Goal: Transaction & Acquisition: Purchase product/service

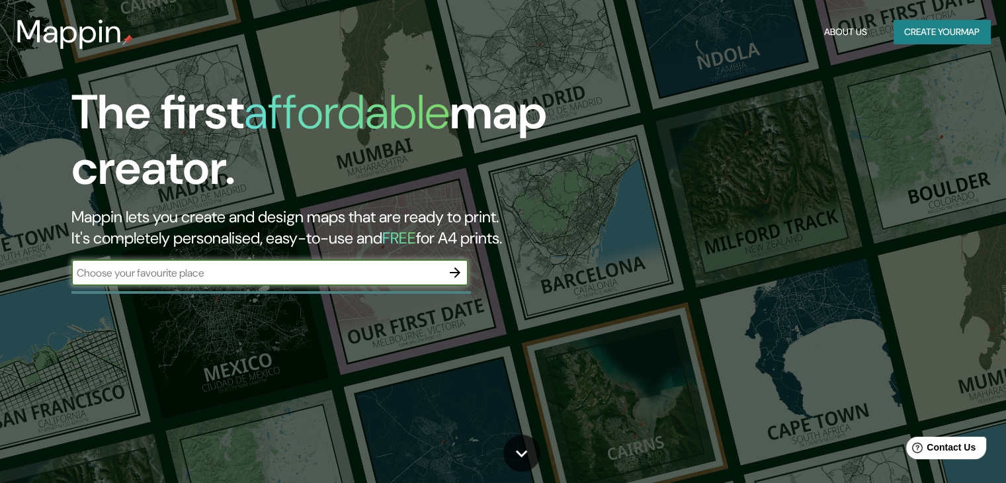
click at [460, 279] on icon "button" at bounding box center [455, 273] width 16 height 16
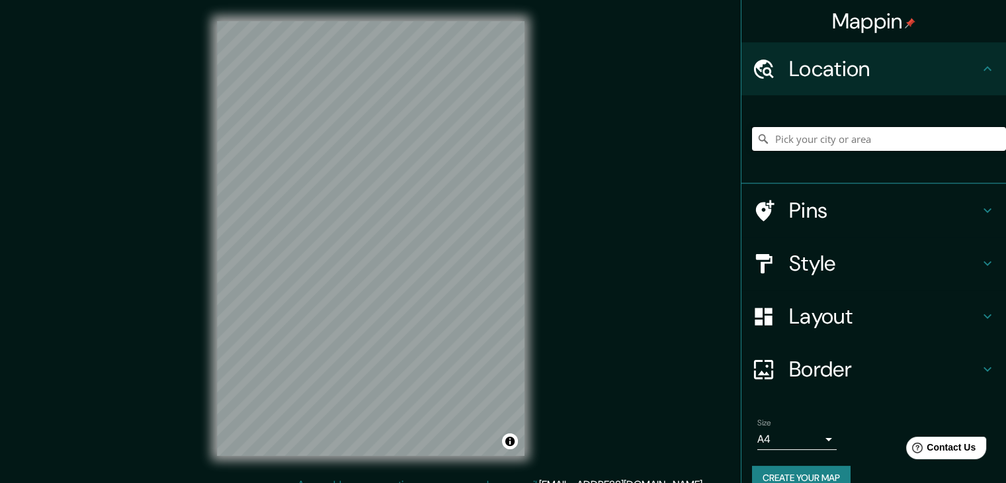
click at [897, 143] on input "Pick your city or area" at bounding box center [879, 139] width 254 height 24
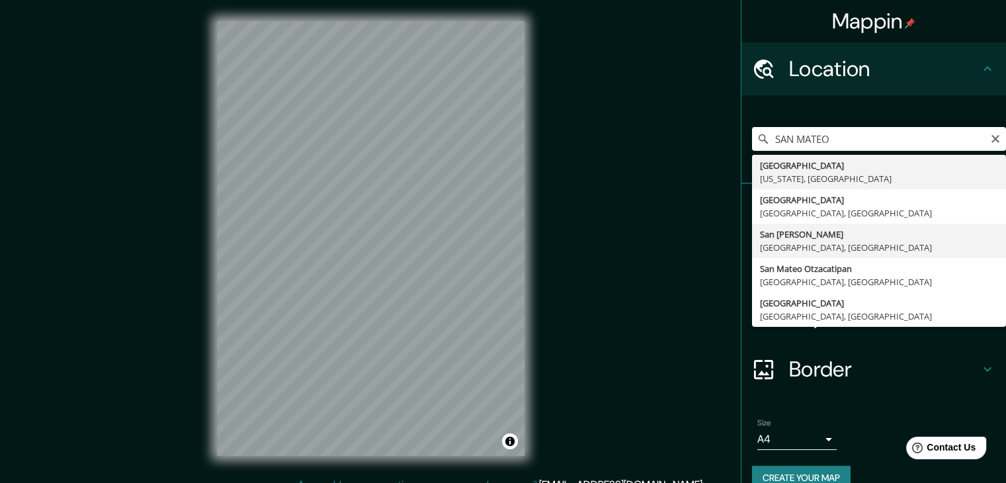
type input "San [PERSON_NAME], [GEOGRAPHIC_DATA], [GEOGRAPHIC_DATA]"
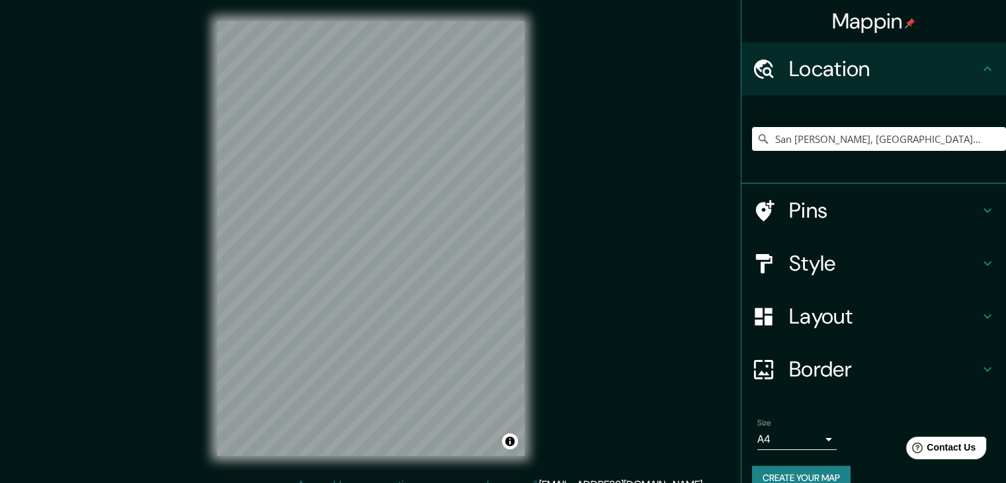
click at [825, 261] on h4 "Style" at bounding box center [884, 263] width 190 height 26
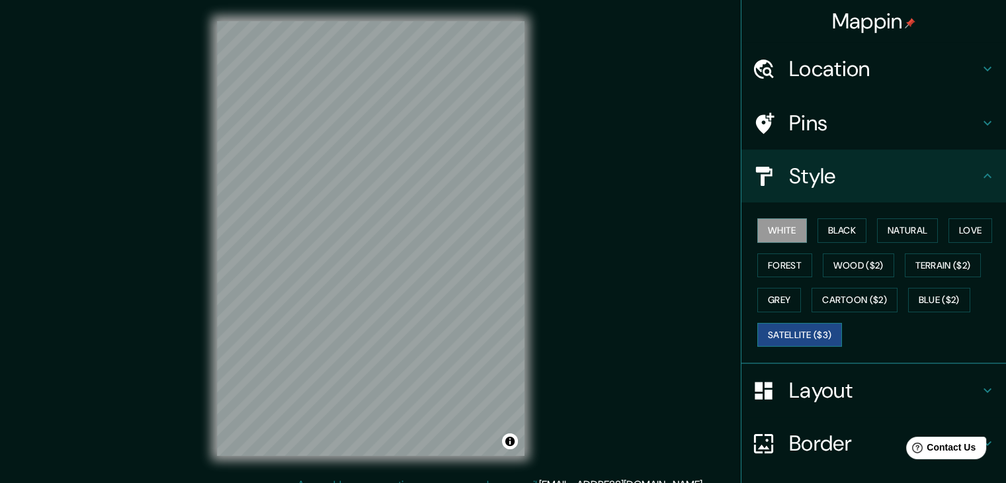
click at [820, 330] on button "Satellite ($3)" at bounding box center [799, 335] width 85 height 24
click at [533, 236] on div "© Mapbox © OpenStreetMap Improve this map © Maxar" at bounding box center [371, 238] width 350 height 477
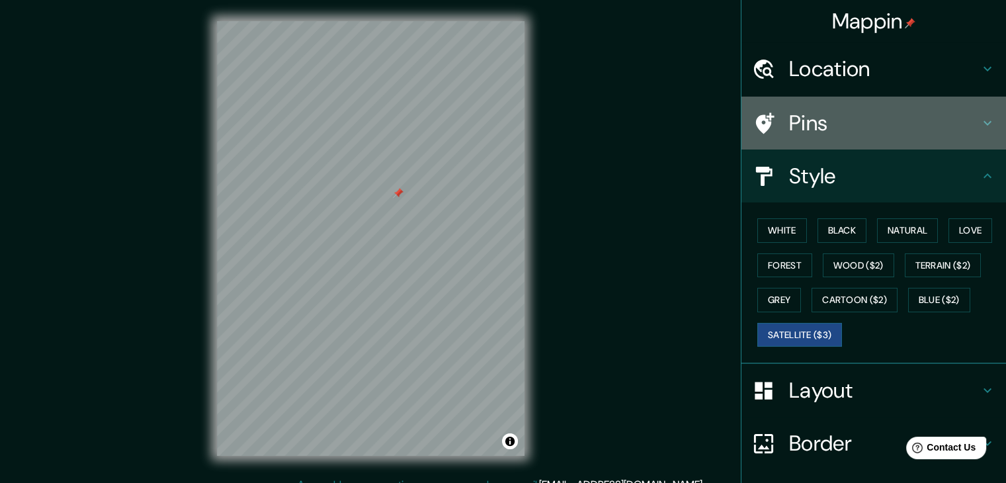
click at [797, 120] on h4 "Pins" at bounding box center [884, 123] width 190 height 26
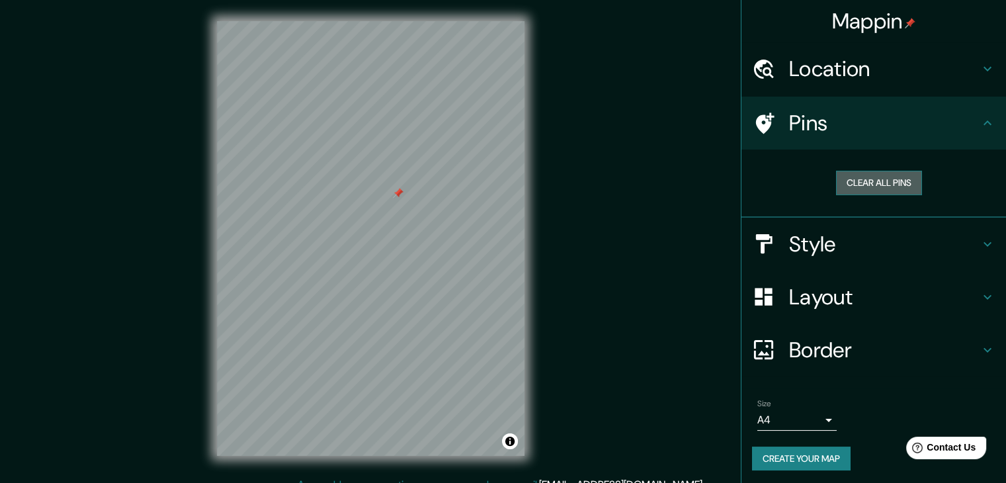
click at [862, 186] on button "Clear all pins" at bounding box center [879, 183] width 86 height 24
click at [796, 244] on h4 "Style" at bounding box center [884, 244] width 190 height 26
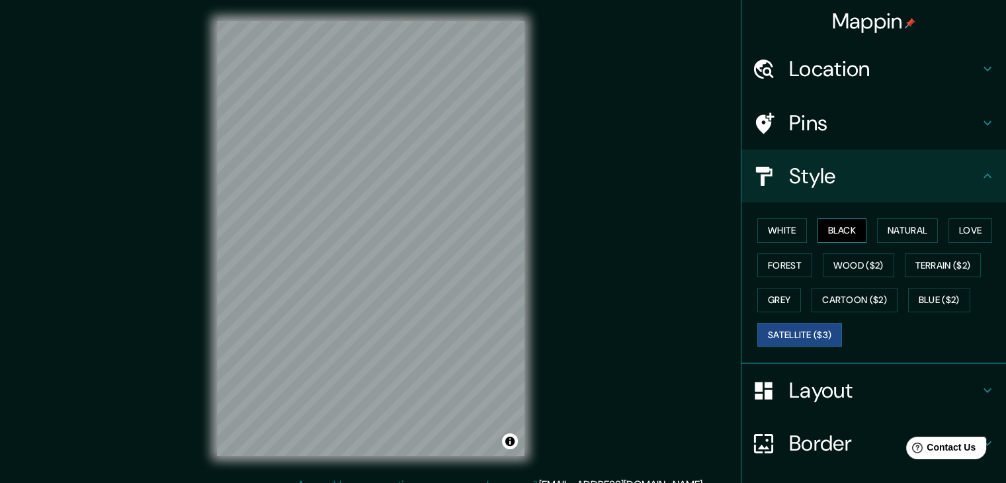
click at [830, 230] on button "Black" at bounding box center [842, 230] width 50 height 24
click at [759, 222] on button "White" at bounding box center [782, 230] width 50 height 24
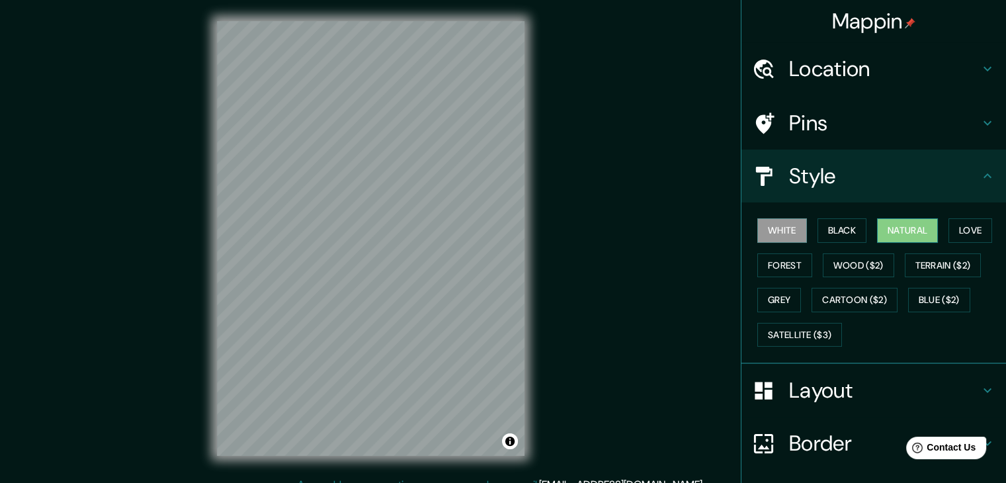
click at [899, 239] on button "Natural" at bounding box center [907, 230] width 61 height 24
click at [981, 233] on button "Love" at bounding box center [970, 230] width 44 height 24
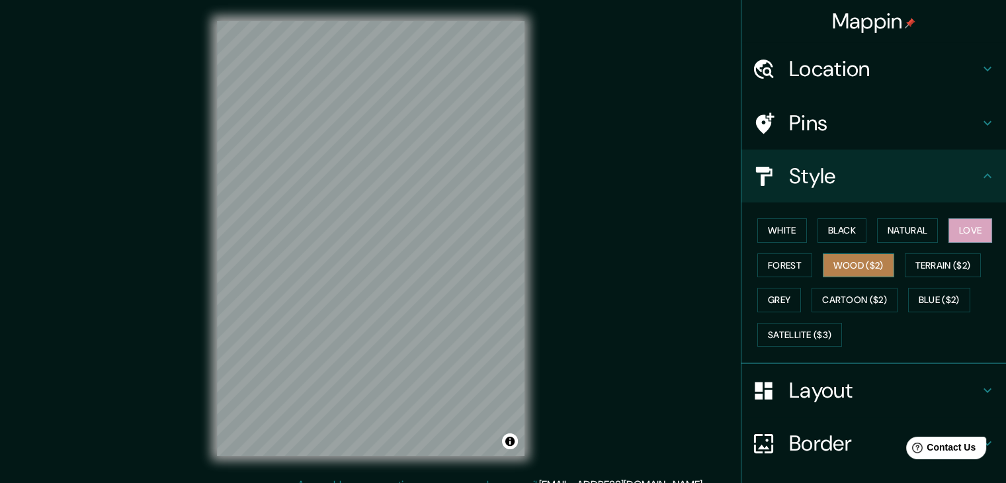
click at [823, 268] on button "Wood ($2)" at bounding box center [858, 265] width 71 height 24
click at [801, 264] on button "Forest" at bounding box center [784, 265] width 55 height 24
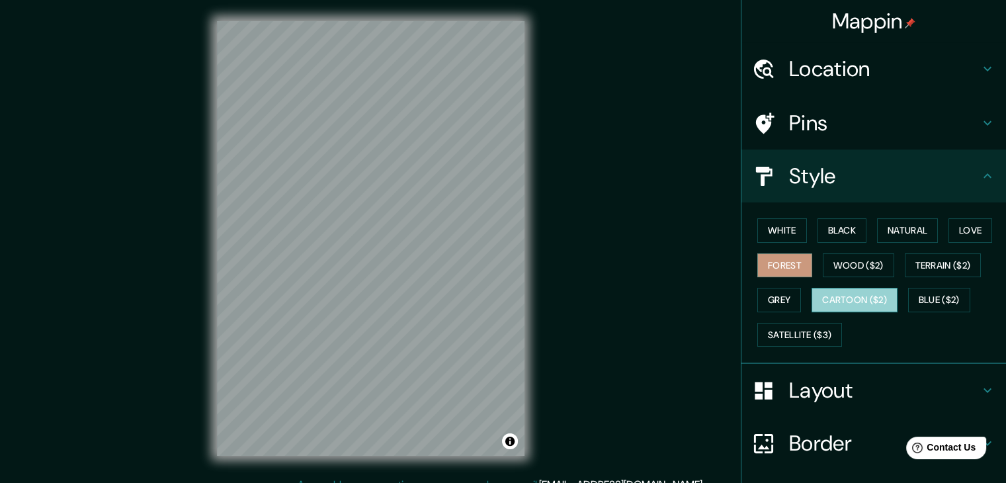
click at [811, 292] on button "Cartoon ($2)" at bounding box center [854, 300] width 86 height 24
